Goal: Task Accomplishment & Management: Use online tool/utility

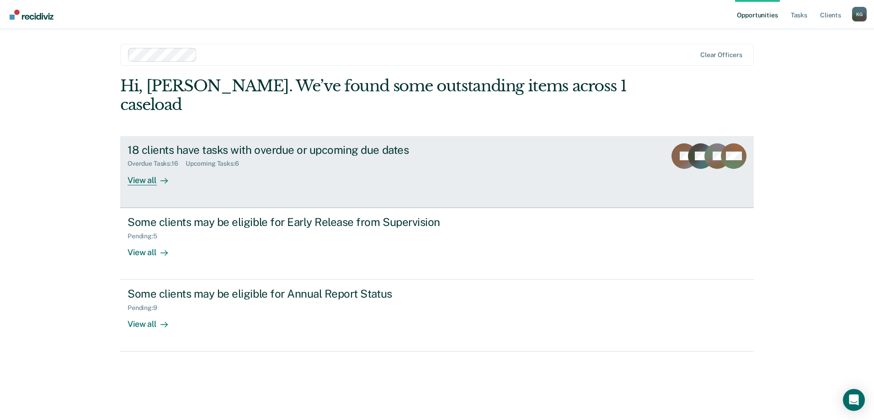
click at [246, 160] on div "Upcoming Tasks : 6" at bounding box center [215, 164] width 61 height 8
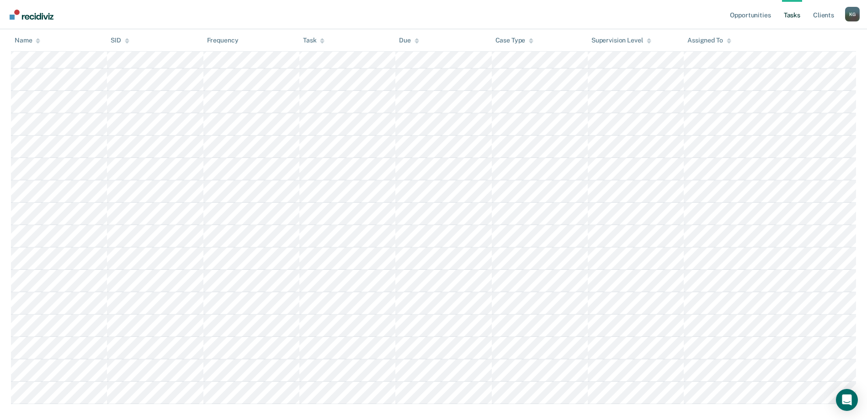
scroll to position [323, 0]
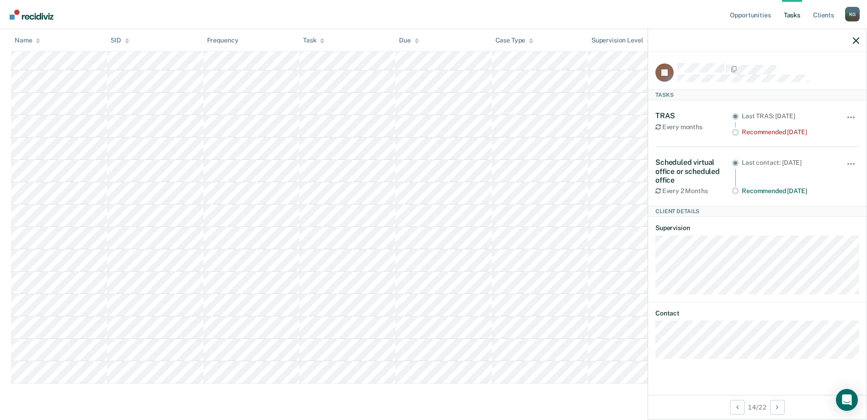
click at [752, 189] on div "Recommended in 5 days" at bounding box center [788, 191] width 92 height 8
click at [651, 198] on div "JA Tasks TRAS Every months Last TRAS: Aug 2, 2024 Recommended 25 days ago Hide …" at bounding box center [757, 223] width 218 height 343
click at [675, 188] on div "Every 2 Months" at bounding box center [693, 191] width 76 height 8
click at [679, 213] on div "Client Details" at bounding box center [757, 211] width 218 height 11
click at [683, 313] on dt "Contact" at bounding box center [757, 314] width 204 height 8
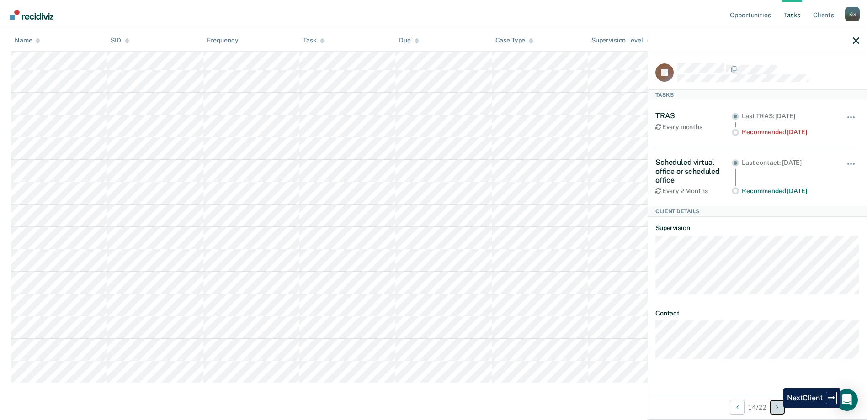
click at [777, 409] on icon "Next Client" at bounding box center [777, 407] width 2 height 6
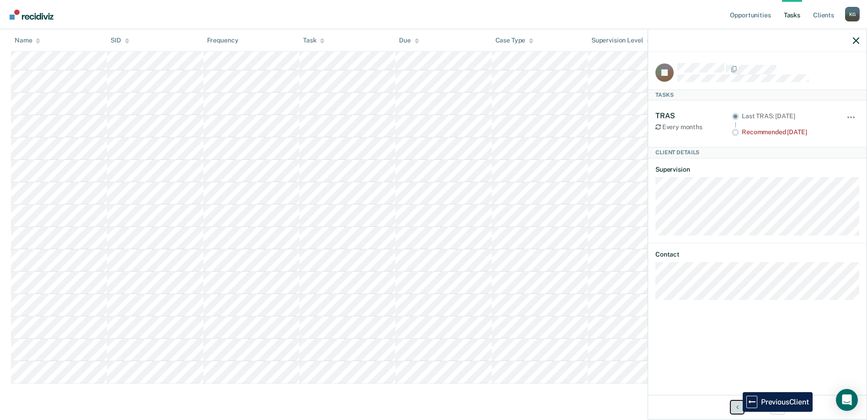
click at [736, 412] on button "Previous Client" at bounding box center [737, 407] width 15 height 15
